Goal: Transaction & Acquisition: Purchase product/service

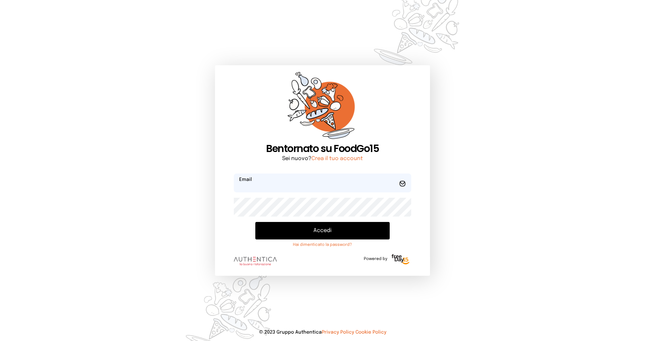
type input "**********"
click at [322, 228] on button "Accedi" at bounding box center [322, 230] width 134 height 17
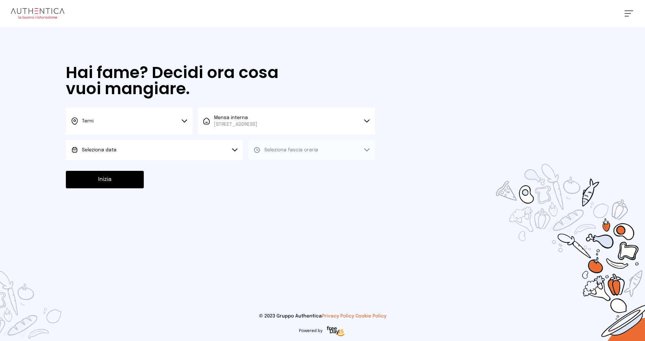
click at [239, 150] on button "Seleziona data" at bounding box center [154, 150] width 177 height 20
click at [199, 170] on li "[DATE], [DATE]" at bounding box center [154, 168] width 177 height 17
click at [315, 150] on span "Seleziona fascia oraria" at bounding box center [291, 150] width 54 height 5
click at [305, 166] on li "Pranzo" at bounding box center [311, 168] width 127 height 17
click at [129, 179] on button "Inizia" at bounding box center [105, 179] width 78 height 17
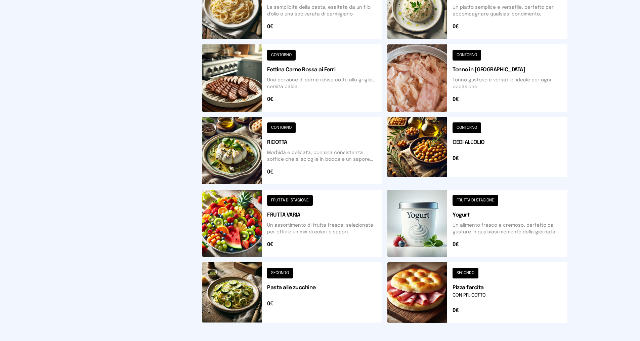
scroll to position [202, 0]
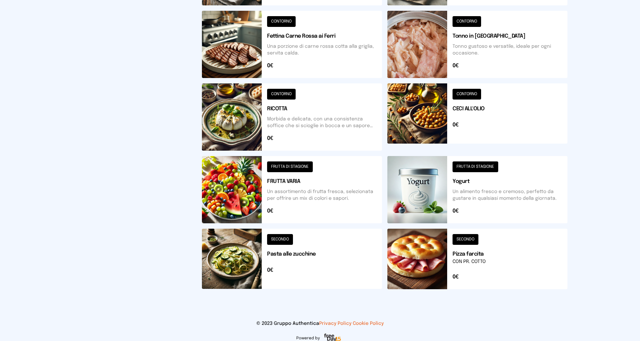
click at [459, 256] on button at bounding box center [477, 259] width 180 height 60
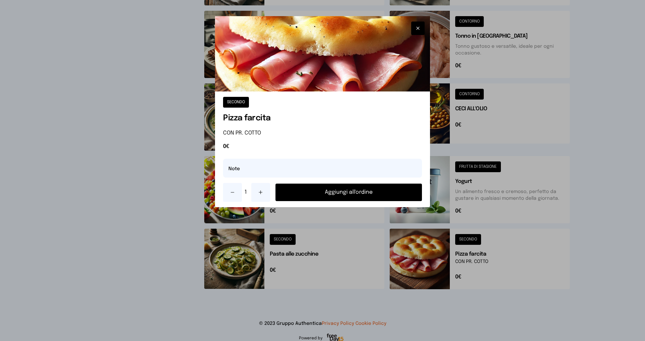
click at [304, 191] on button "Aggiungi all'ordine" at bounding box center [349, 191] width 147 height 17
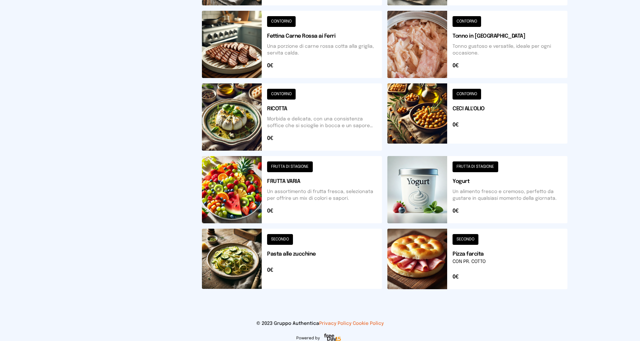
click at [468, 108] on button at bounding box center [477, 116] width 180 height 67
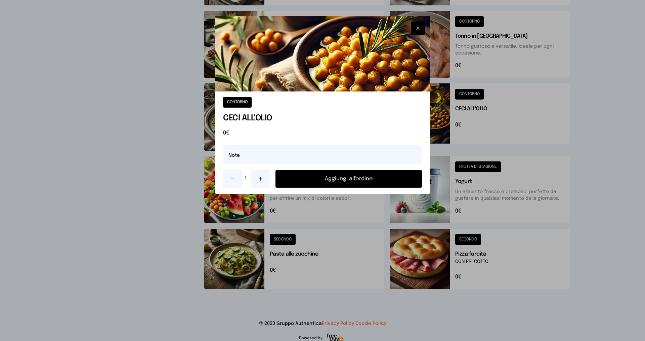
click at [377, 182] on button "Aggiungi all'ordine" at bounding box center [349, 178] width 147 height 17
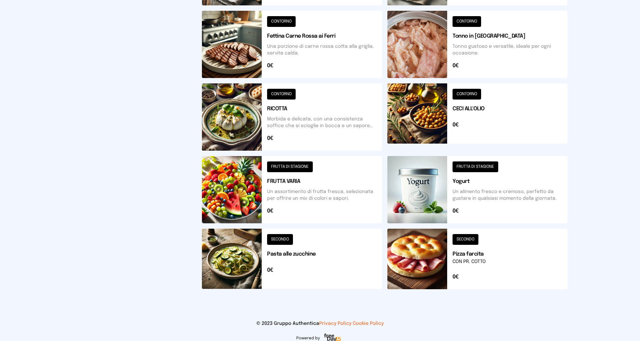
click at [299, 181] on button at bounding box center [292, 189] width 180 height 67
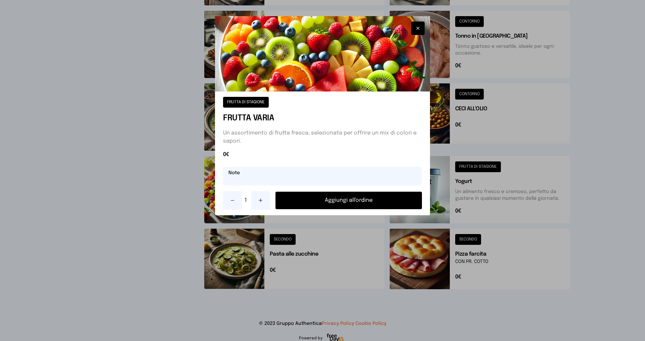
click at [253, 175] on input "text" at bounding box center [322, 176] width 199 height 19
type input "**********"
click at [338, 195] on button "Aggiungi all'ordine" at bounding box center [349, 200] width 147 height 17
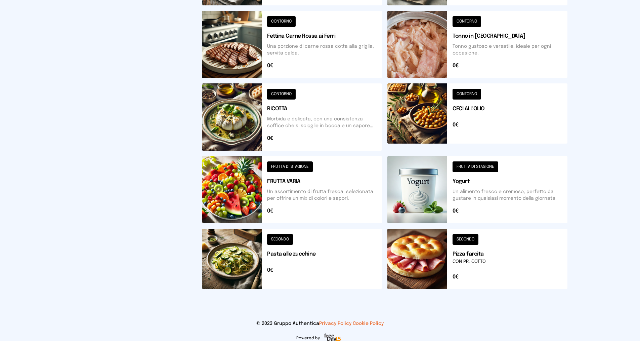
click at [478, 182] on button at bounding box center [477, 189] width 180 height 67
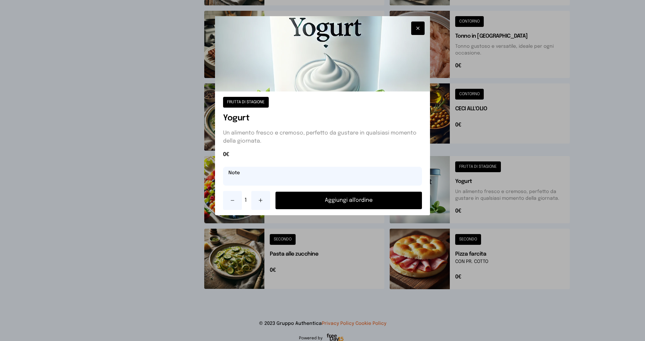
click at [280, 178] on input "text" at bounding box center [322, 176] width 199 height 19
type input "**********"
click at [340, 198] on button "Aggiungi all'ordine" at bounding box center [349, 200] width 147 height 17
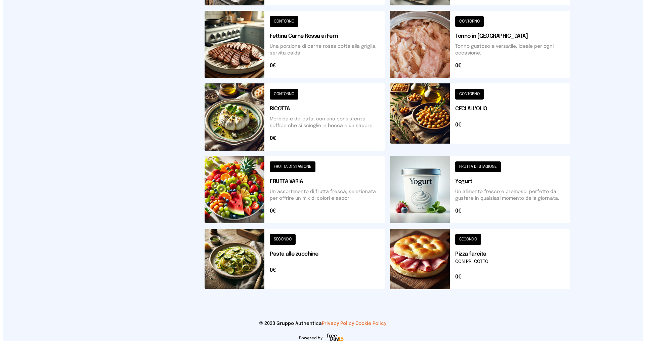
scroll to position [0, 0]
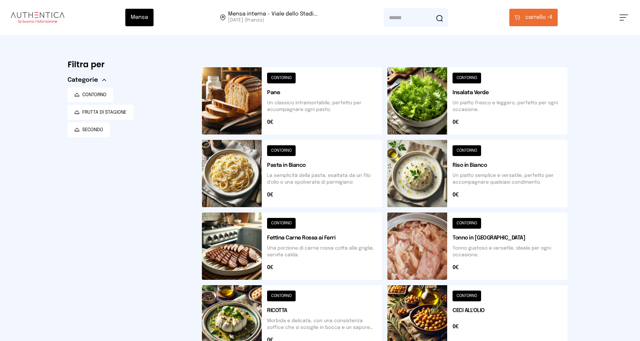
click at [535, 18] on span "carrello •" at bounding box center [538, 17] width 24 height 8
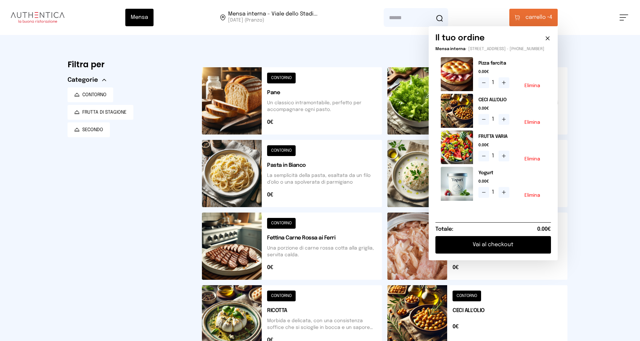
click at [471, 250] on button "Vai al checkout" at bounding box center [494, 244] width 116 height 17
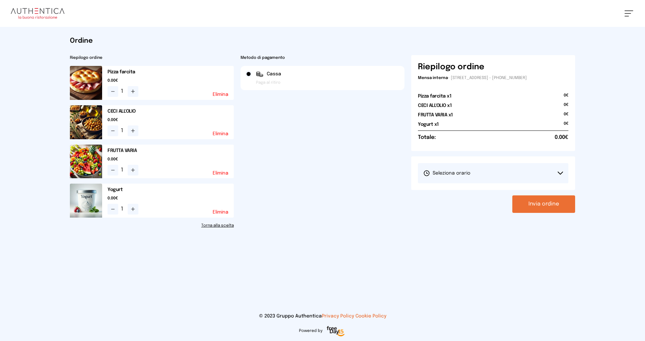
click at [452, 172] on span "Seleziona orario" at bounding box center [446, 173] width 47 height 7
click at [455, 189] on span "1° Turno (13:00 - 15:00)" at bounding box center [448, 192] width 51 height 7
click at [555, 200] on button "Invia ordine" at bounding box center [543, 203] width 63 height 17
